Goal: Transaction & Acquisition: Purchase product/service

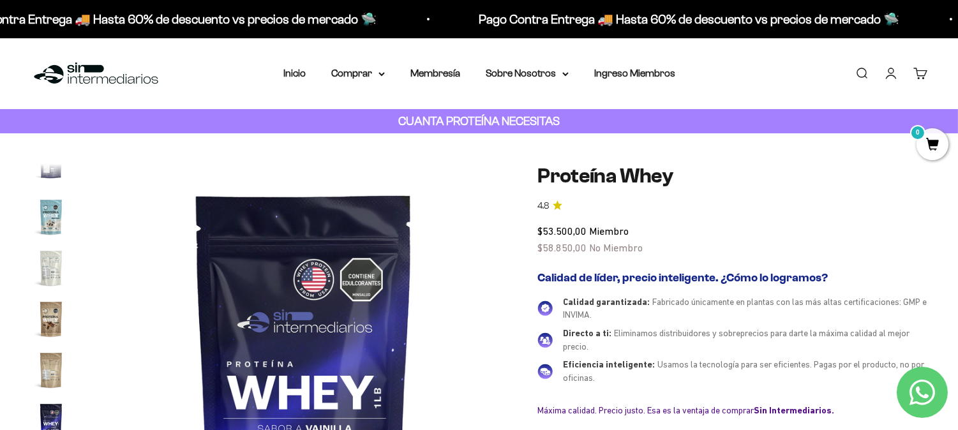
click at [398, 286] on img at bounding box center [303, 366] width 404 height 404
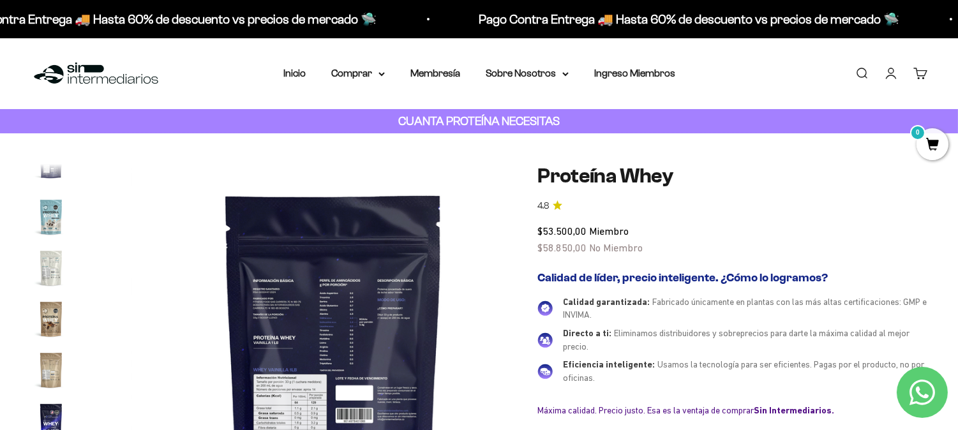
scroll to position [0, 7561]
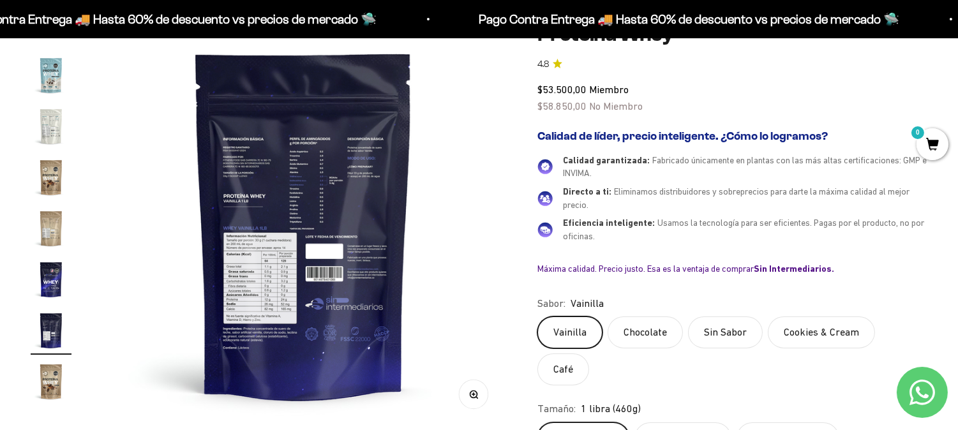
click at [56, 283] on img "Ir al artículo 18" at bounding box center [51, 279] width 41 height 41
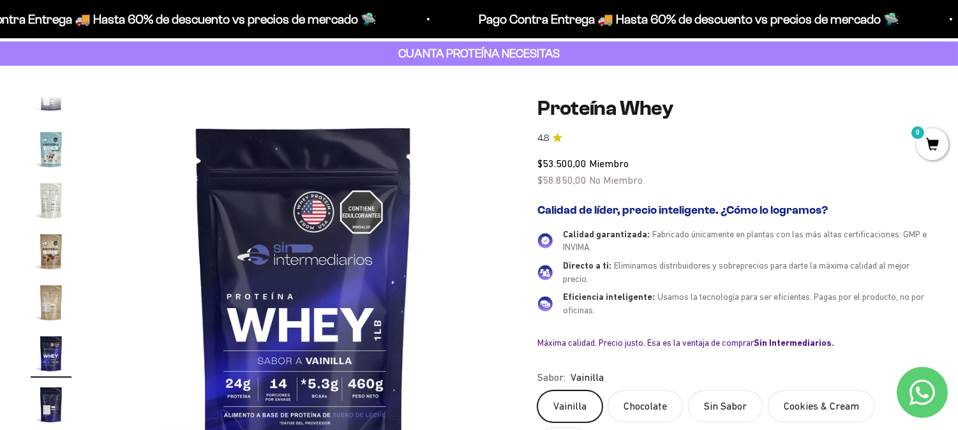
scroll to position [0, 0]
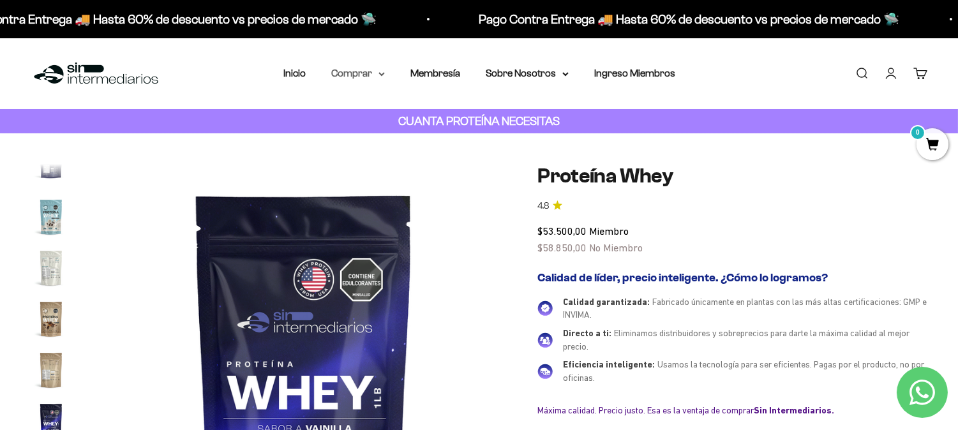
click at [347, 67] on summary "Comprar" at bounding box center [358, 73] width 54 height 17
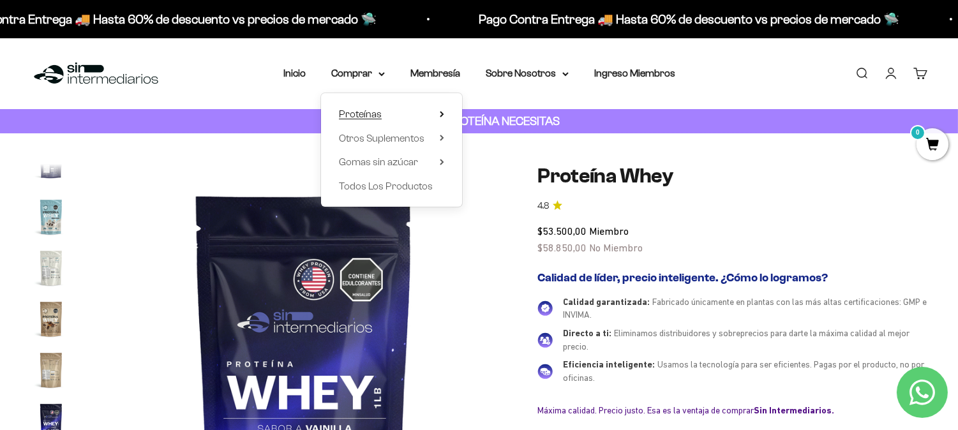
click at [377, 112] on span "Proteínas" at bounding box center [360, 113] width 43 height 11
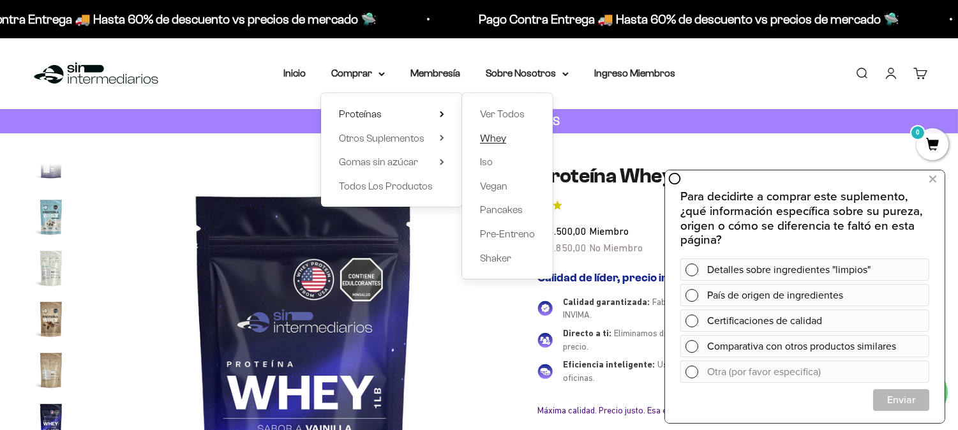
click at [481, 131] on span "Whey" at bounding box center [493, 138] width 26 height 17
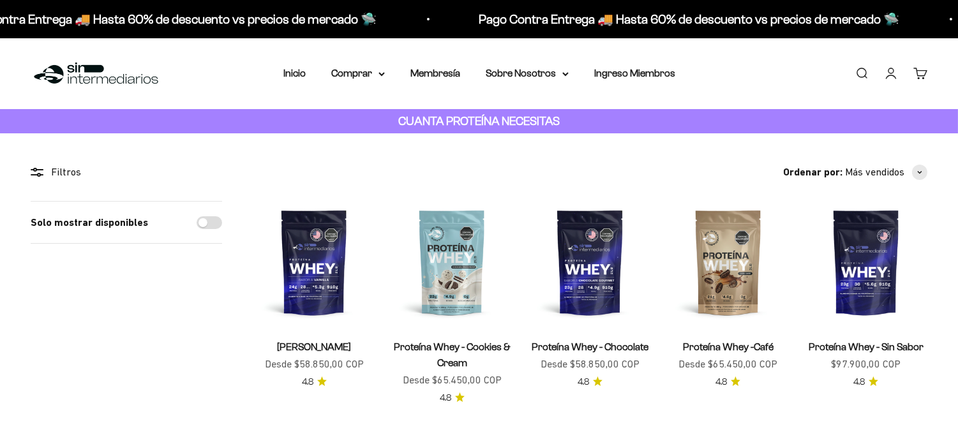
scroll to position [71, 0]
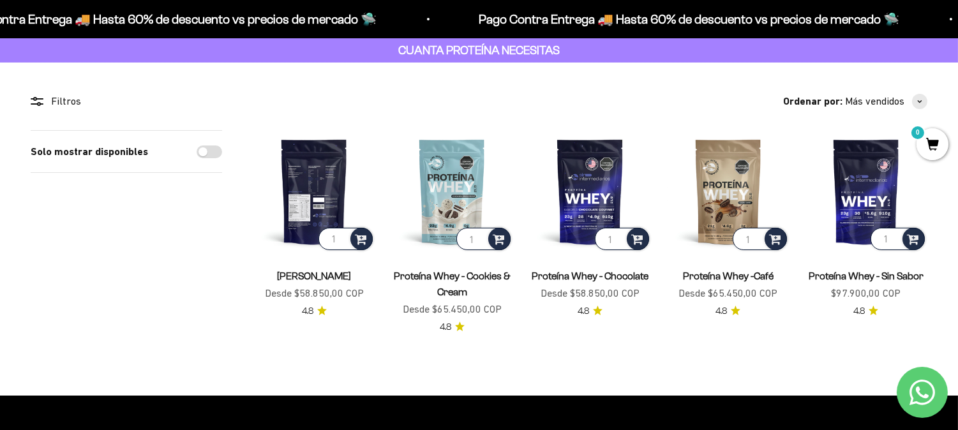
click at [307, 199] on img at bounding box center [314, 191] width 122 height 122
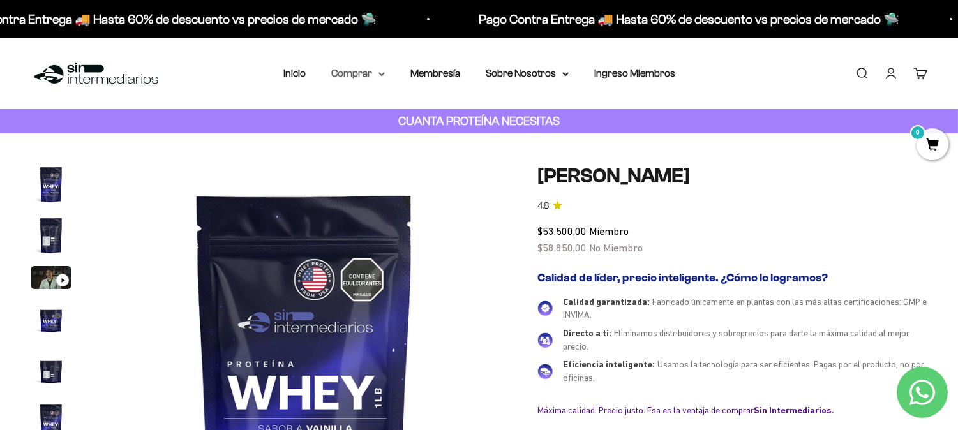
click at [366, 77] on summary "Comprar" at bounding box center [358, 73] width 54 height 17
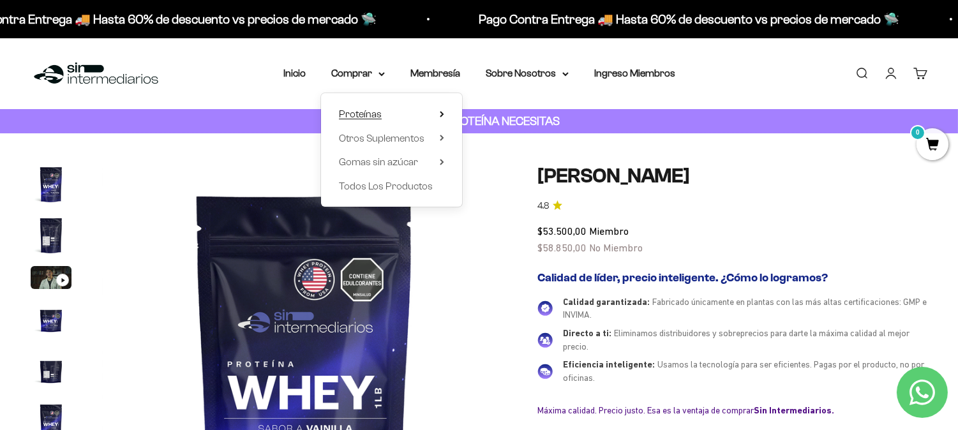
click at [394, 118] on summary "Proteínas" at bounding box center [391, 114] width 105 height 17
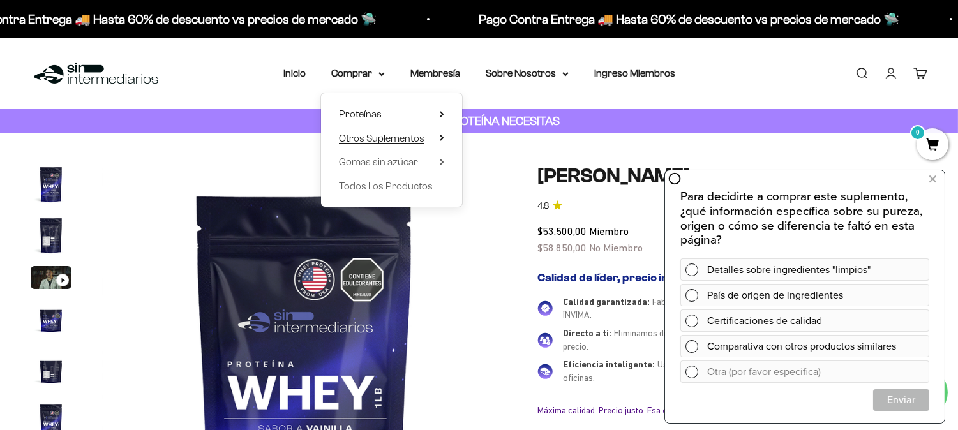
click at [404, 140] on span "Otros Suplementos" at bounding box center [381, 138] width 85 height 11
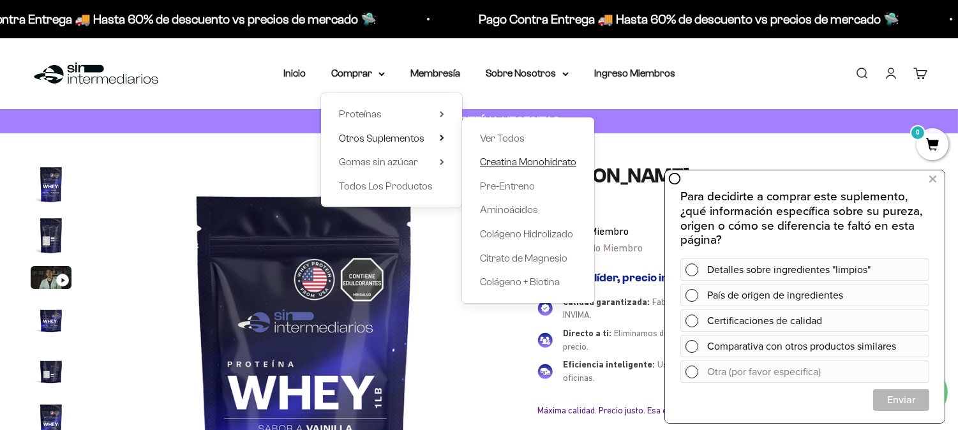
click at [545, 159] on span "Creatina Monohidrato" at bounding box center [528, 161] width 96 height 11
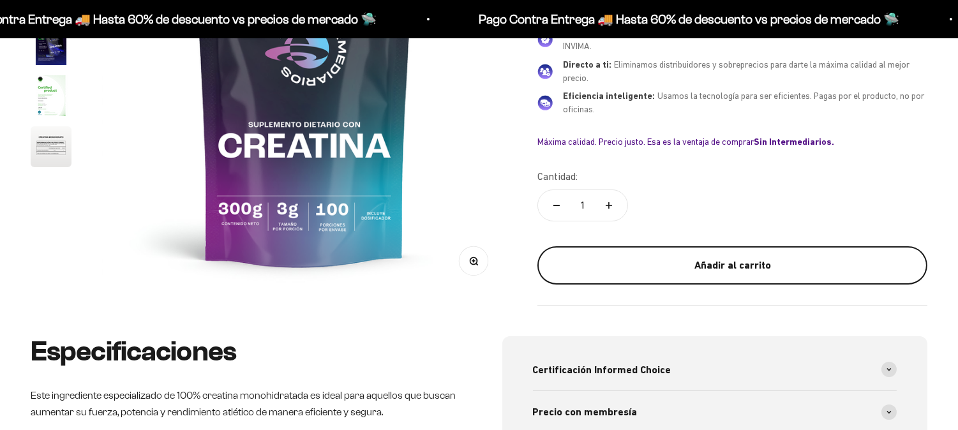
scroll to position [283, 0]
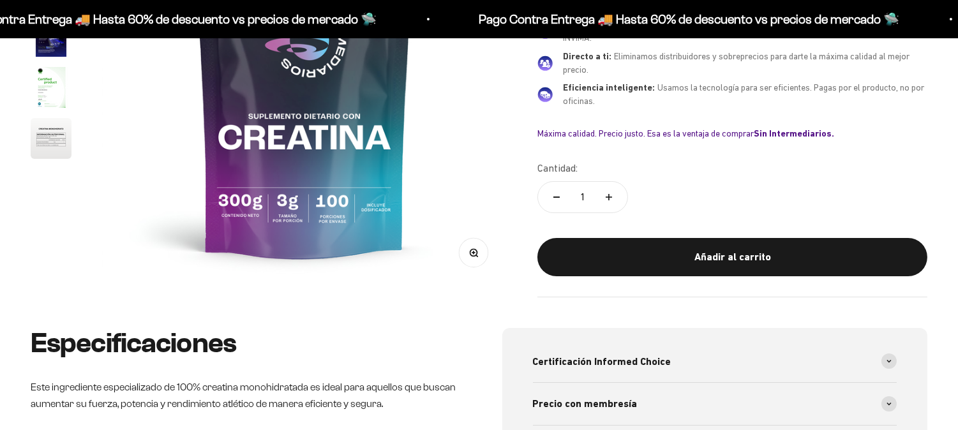
click at [604, 195] on button "Aumentar cantidad" at bounding box center [608, 197] width 37 height 31
type input "2"
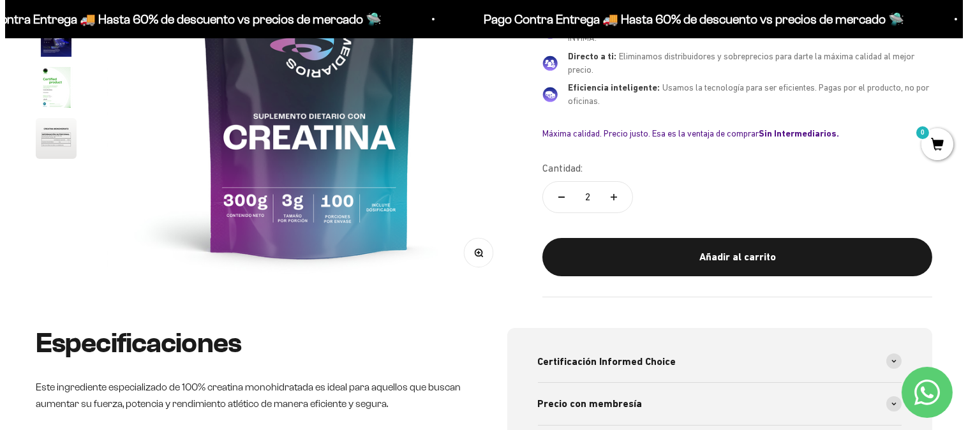
scroll to position [0, 0]
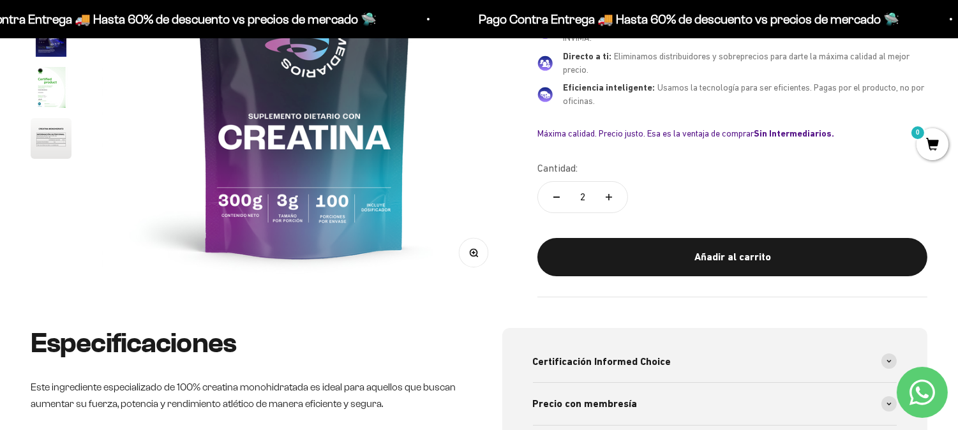
click at [641, 262] on button "Añadir al carrito" at bounding box center [732, 257] width 390 height 38
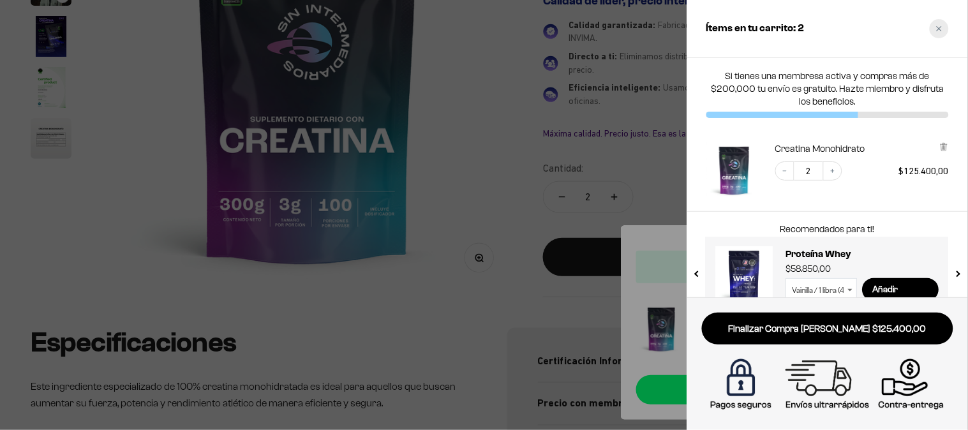
click at [938, 32] on div "Close cart" at bounding box center [938, 28] width 19 height 19
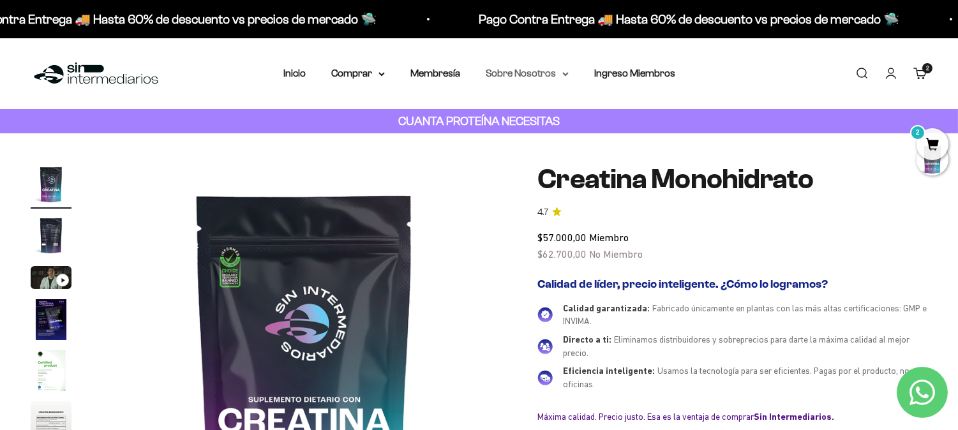
click at [525, 72] on summary "Sobre Nosotros" at bounding box center [526, 73] width 83 height 17
click at [380, 70] on summary "Comprar" at bounding box center [358, 73] width 54 height 17
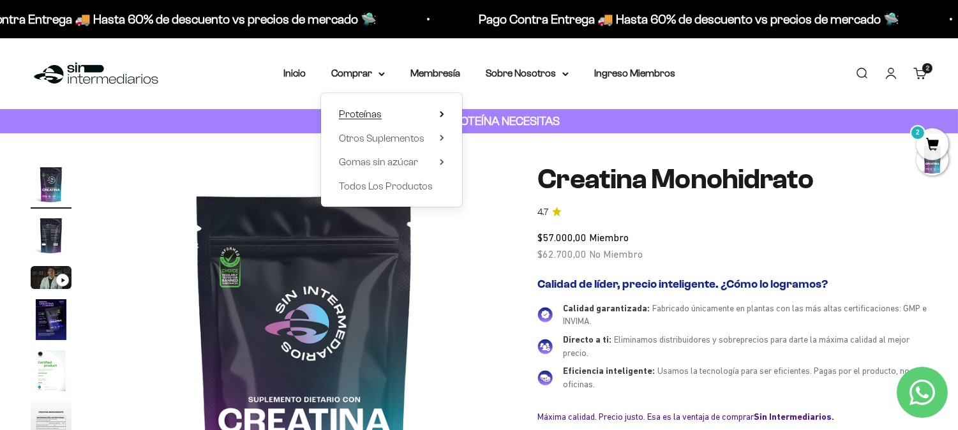
click at [397, 117] on summary "Proteínas" at bounding box center [391, 114] width 105 height 17
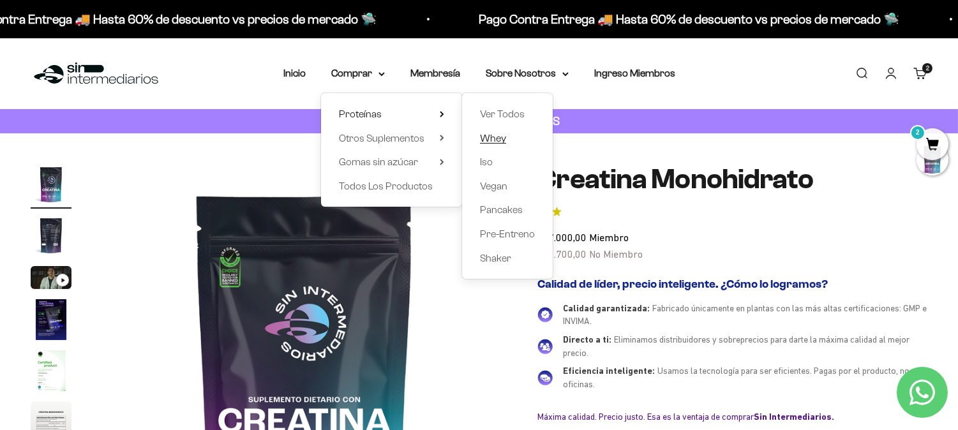
click at [495, 135] on span "Whey" at bounding box center [493, 138] width 26 height 11
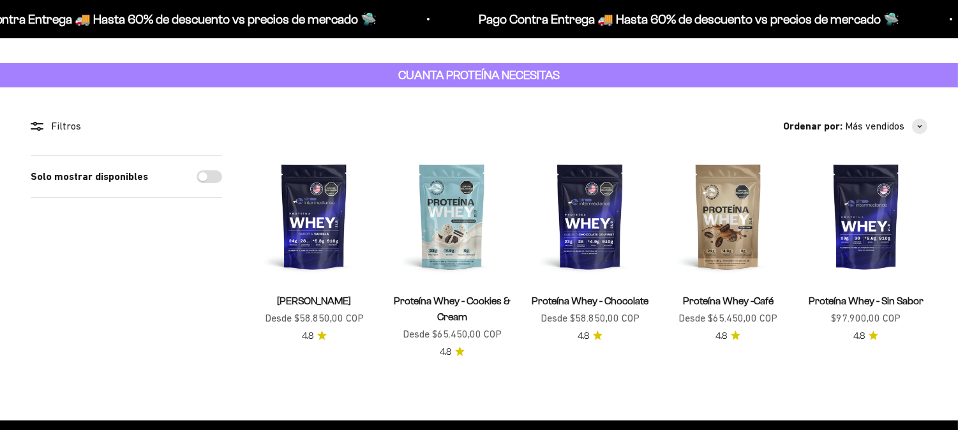
scroll to position [71, 0]
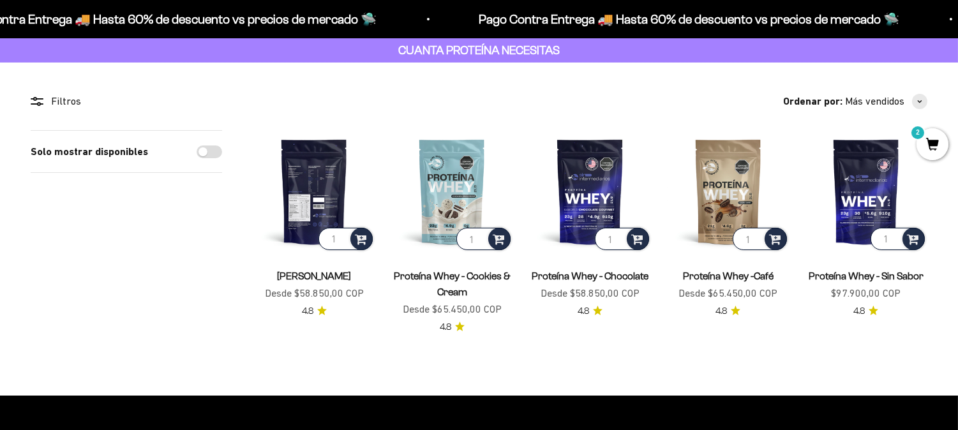
click at [332, 200] on img at bounding box center [314, 191] width 122 height 122
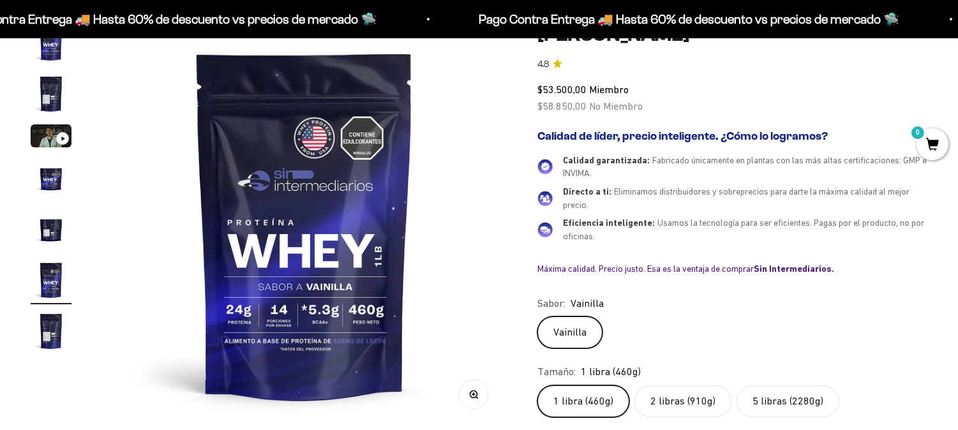
scroll to position [0, 2100]
click at [579, 328] on label "Vainilla" at bounding box center [569, 332] width 65 height 32
click at [537, 316] on input "Vainilla" at bounding box center [537, 316] width 1 height 1
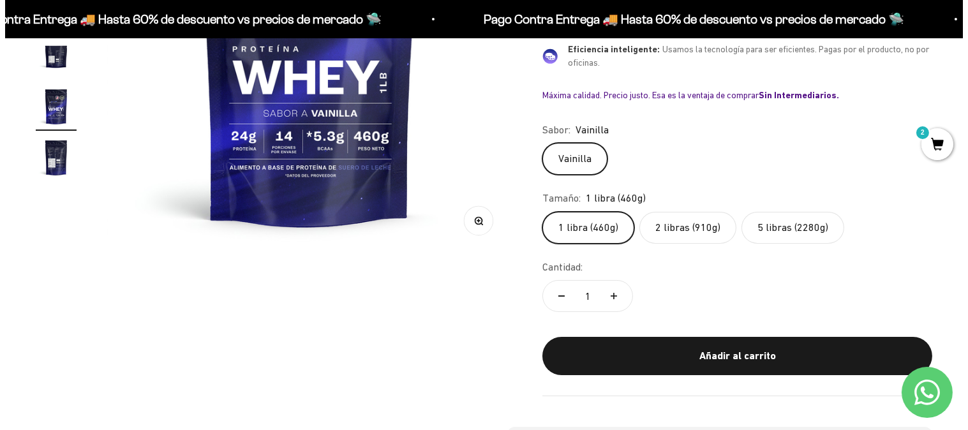
scroll to position [354, 0]
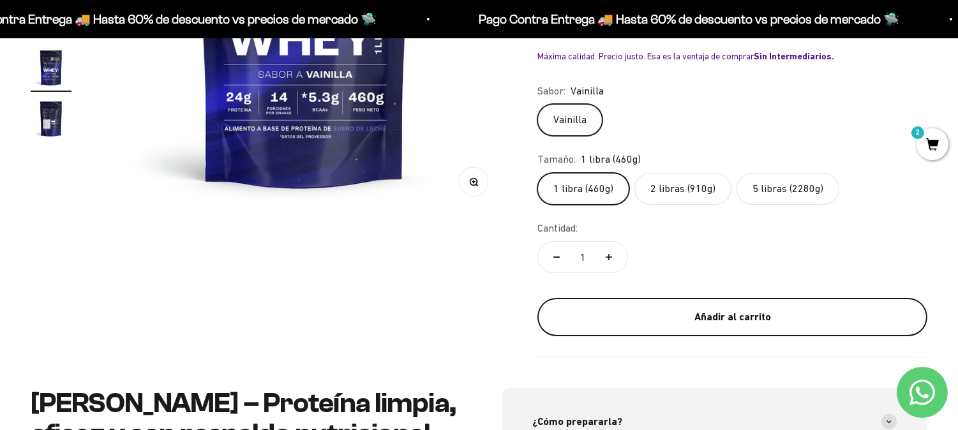
click at [770, 301] on button "Añadir al carrito" at bounding box center [732, 317] width 390 height 38
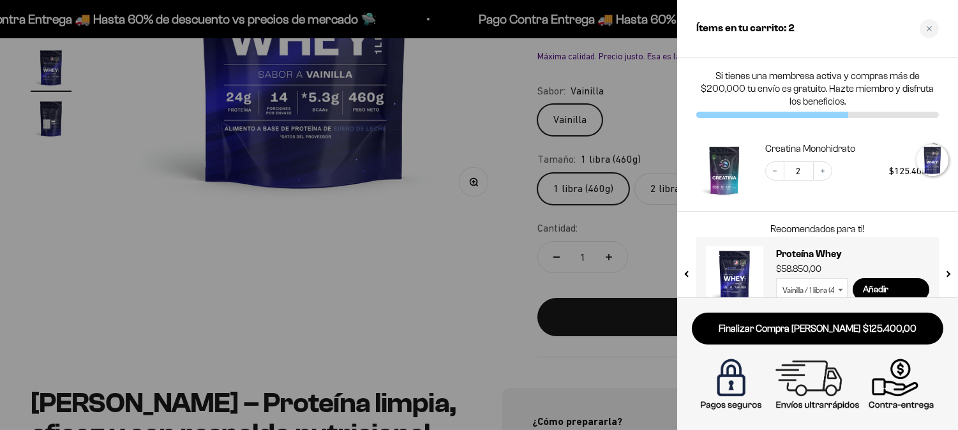
scroll to position [0, 2129]
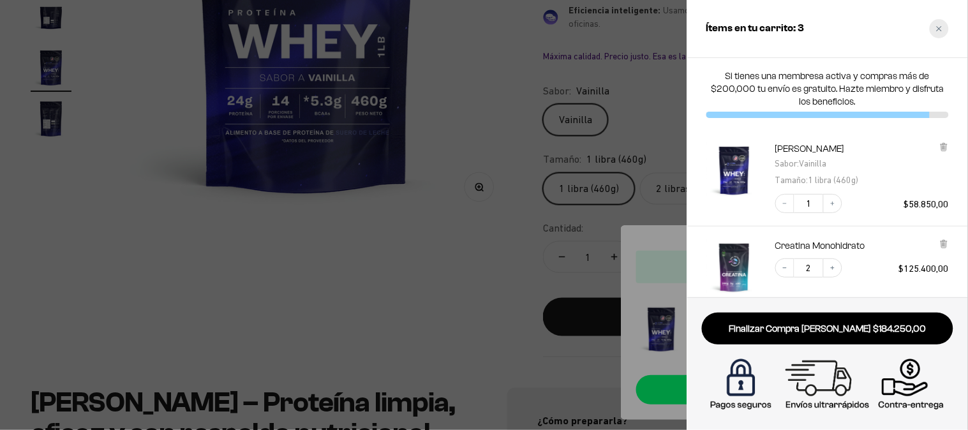
click at [935, 24] on div "Close cart" at bounding box center [938, 28] width 19 height 19
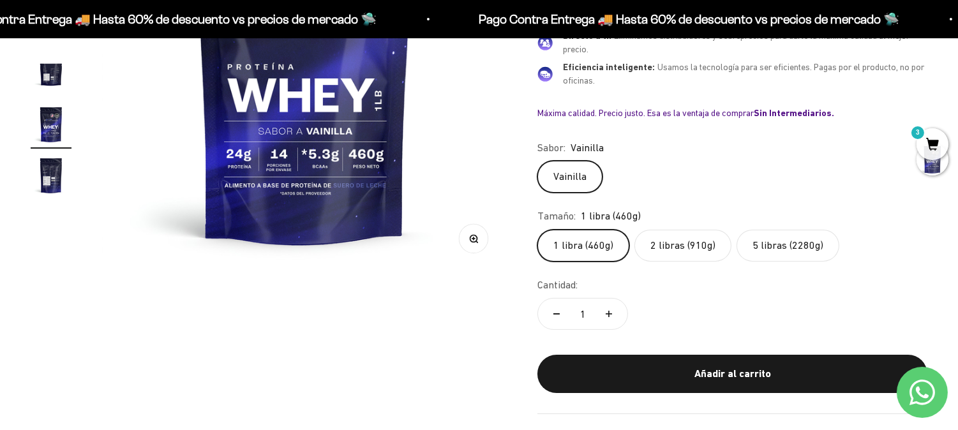
scroll to position [354, 0]
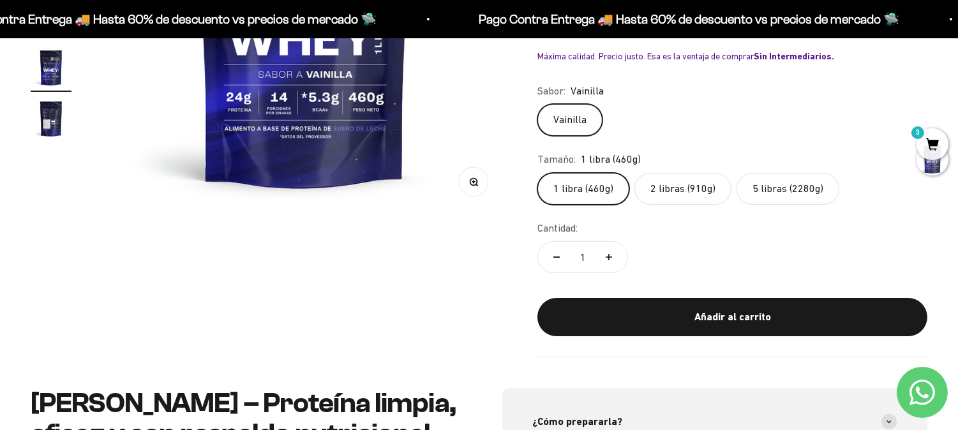
click at [704, 182] on label "2 libras (910g)" at bounding box center [682, 189] width 97 height 32
click at [537, 173] on input "2 libras (910g)" at bounding box center [537, 172] width 1 height 1
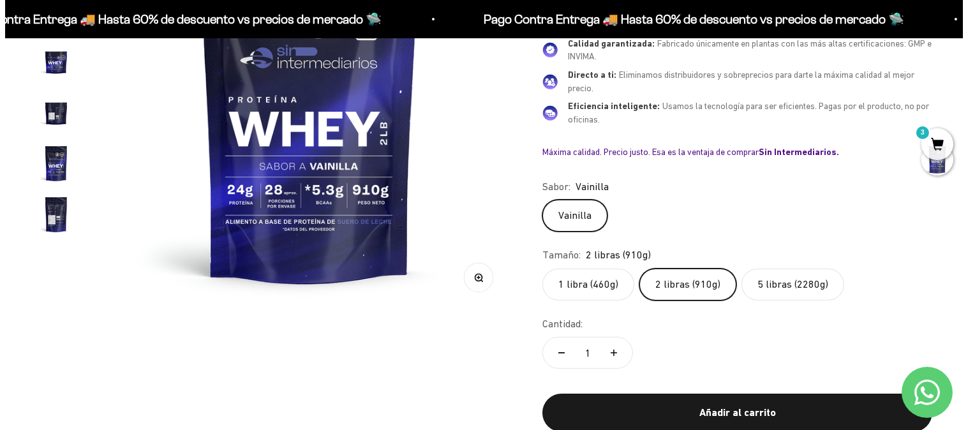
scroll to position [283, 0]
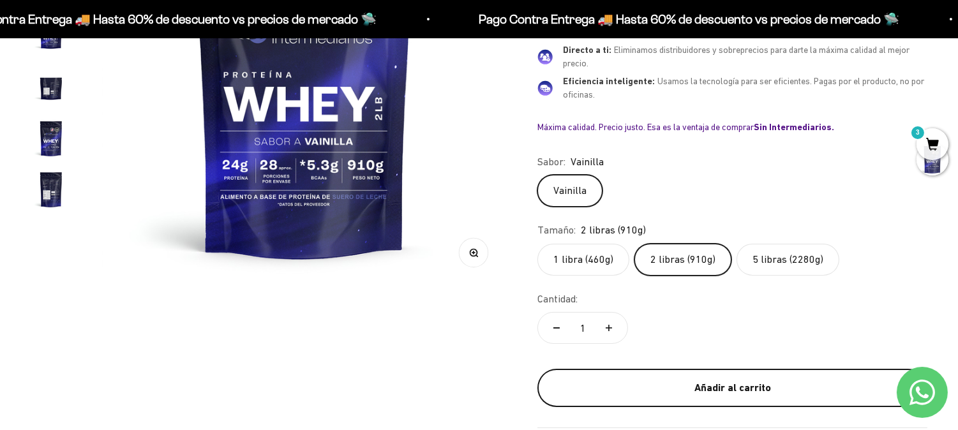
click at [633, 383] on div "Añadir al carrito" at bounding box center [732, 388] width 339 height 17
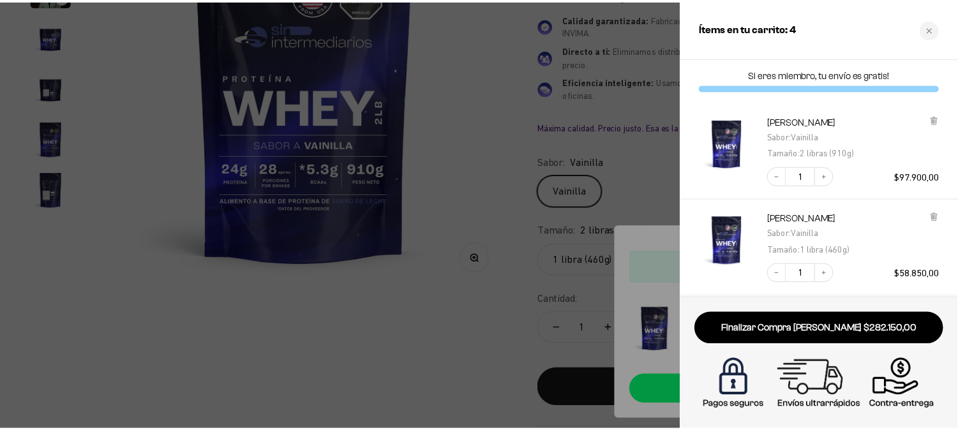
scroll to position [0, 0]
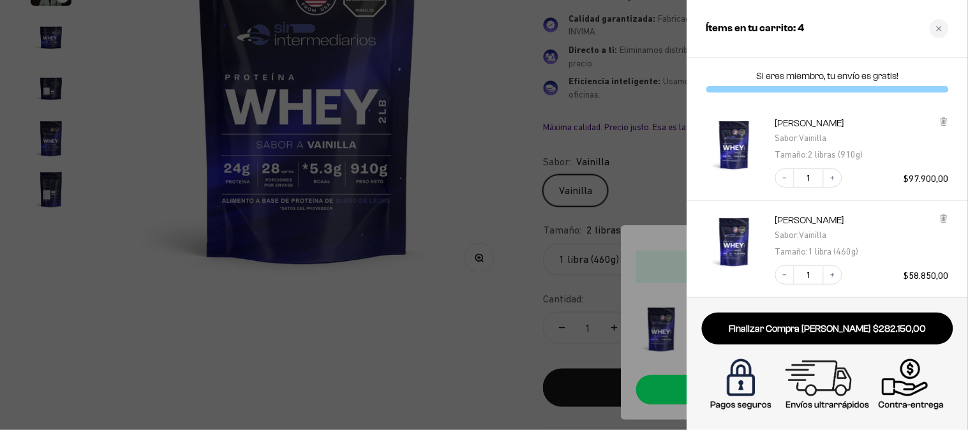
click at [290, 324] on div at bounding box center [484, 215] width 968 height 430
